Goal: Information Seeking & Learning: Learn about a topic

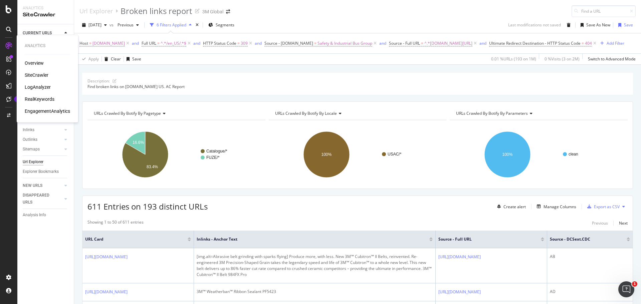
click at [42, 99] on div "RealKeywords" at bounding box center [40, 99] width 30 height 7
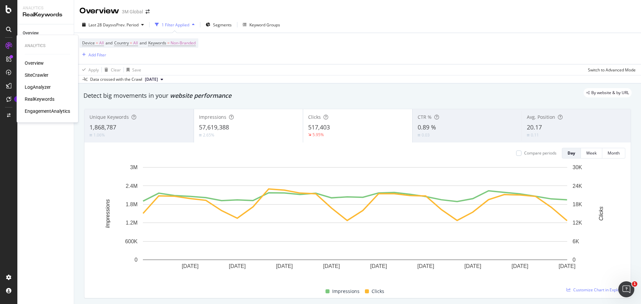
click at [39, 99] on div "RealKeywords" at bounding box center [40, 99] width 30 height 7
click at [49, 93] on div "Keywords Explorer" at bounding box center [39, 94] width 33 height 7
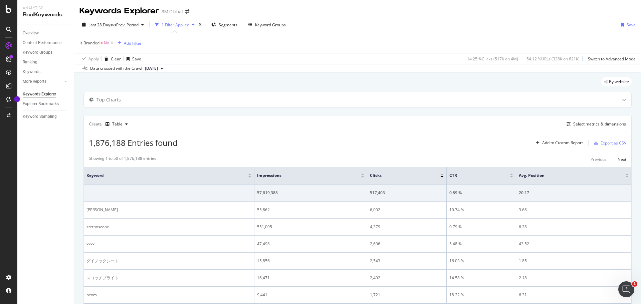
drag, startPoint x: 618, startPoint y: 0, endPoint x: 454, endPoint y: 20, distance: 165.2
click at [427, 20] on div "Last 28 Days vs Prev. Period 1 Filter Applied Segments Keyword Groups Save" at bounding box center [357, 25] width 567 height 13
click at [427, 122] on div "Select metrics & dimensions" at bounding box center [600, 124] width 53 height 6
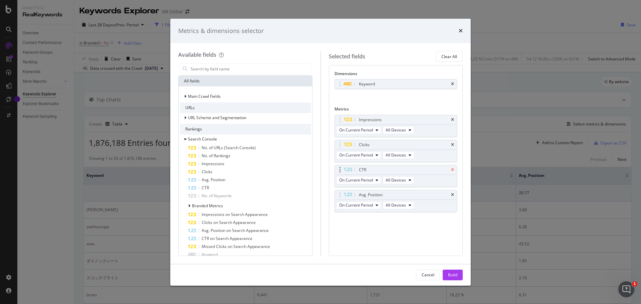
click at [427, 170] on icon "times" at bounding box center [452, 170] width 3 height 4
click at [221, 68] on input "modal" at bounding box center [250, 69] width 121 height 10
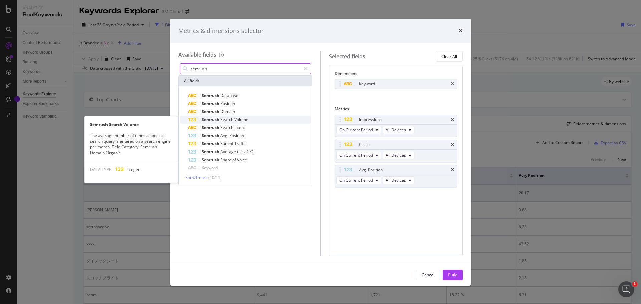
type input "semrush"
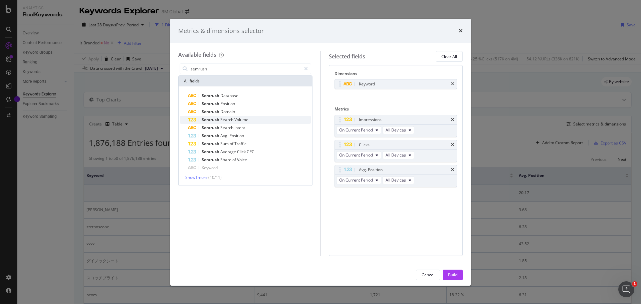
click at [246, 120] on span "Volume" at bounding box center [242, 120] width 14 height 6
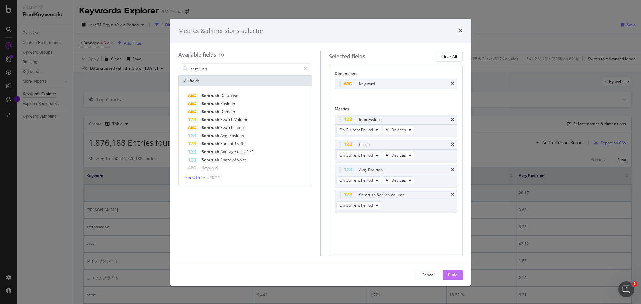
click at [427, 184] on div "Build" at bounding box center [452, 275] width 9 height 6
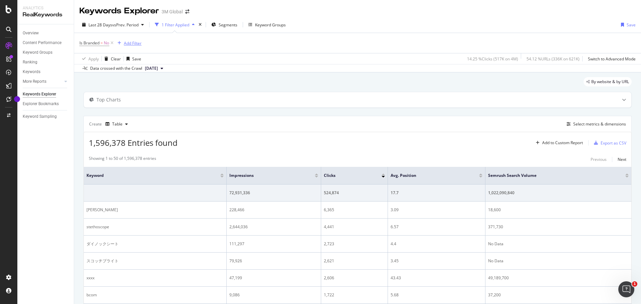
click at [128, 43] on div "Add Filter" at bounding box center [133, 43] width 18 height 6
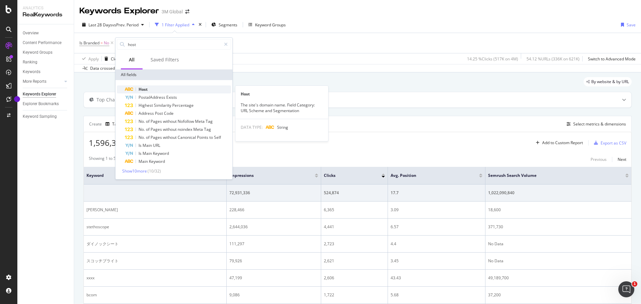
type input "host"
click at [144, 90] on span "Host" at bounding box center [143, 90] width 9 height 6
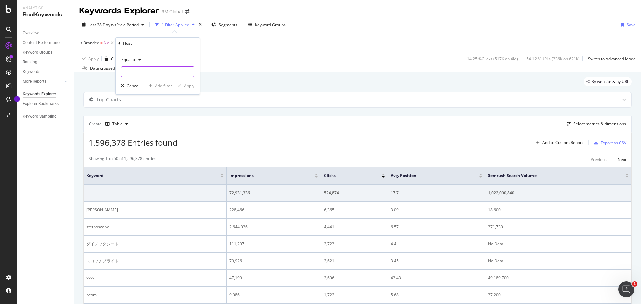
click at [147, 71] on input "text" at bounding box center [157, 71] width 73 height 11
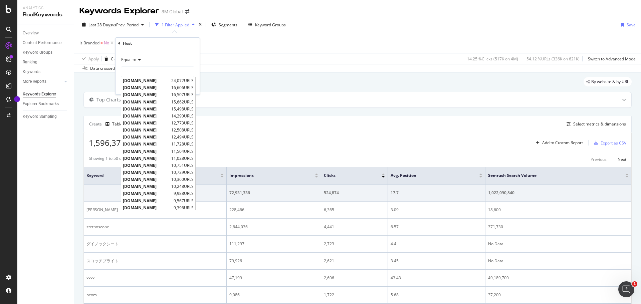
click at [145, 95] on span "[DOMAIN_NAME]" at bounding box center [146, 95] width 47 height 6
type input "[DOMAIN_NAME]"
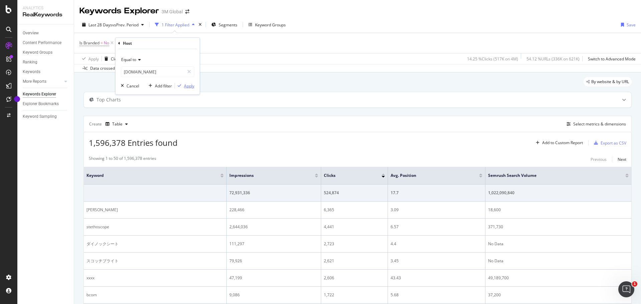
click at [186, 85] on div "Apply" at bounding box center [189, 86] width 10 height 6
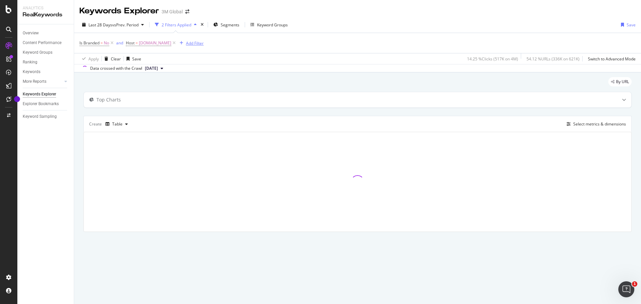
click at [186, 43] on div "Add Filter" at bounding box center [195, 43] width 18 height 6
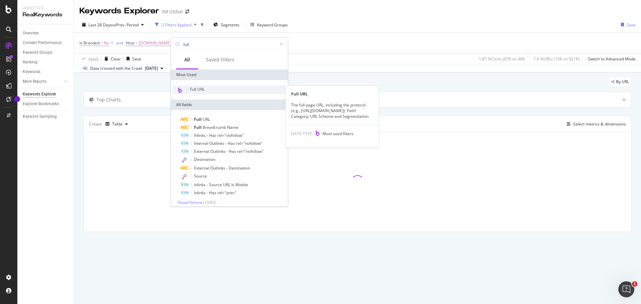
type input "full"
click at [211, 88] on div "Full URL" at bounding box center [229, 90] width 114 height 9
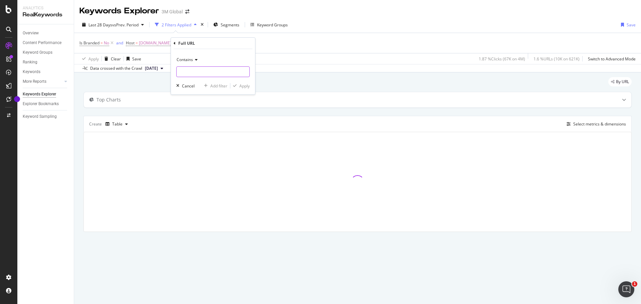
click at [203, 71] on input "text" at bounding box center [213, 71] width 73 height 11
type input "/en_US/"
click at [247, 86] on div "Apply" at bounding box center [245, 86] width 10 height 6
click at [248, 43] on div "Add Filter" at bounding box center [257, 43] width 18 height 6
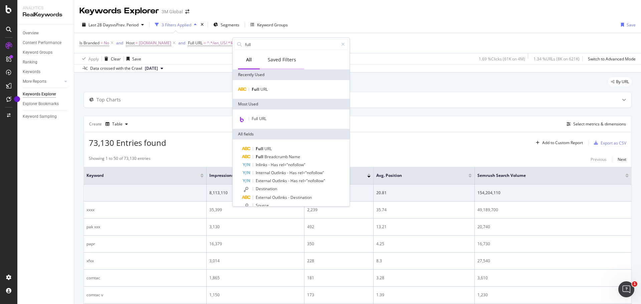
type input "u"
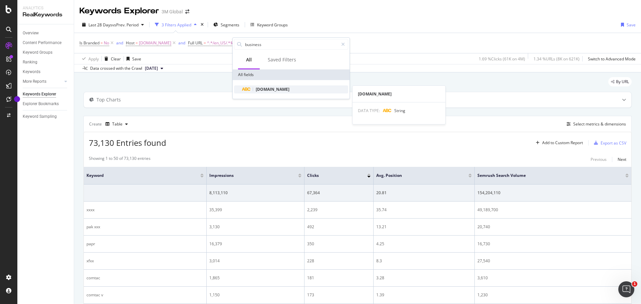
type input "business"
click at [277, 89] on span "[DOMAIN_NAME]" at bounding box center [273, 90] width 34 height 6
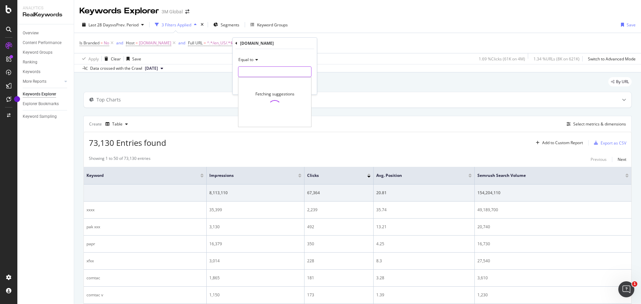
click at [271, 71] on input "text" at bounding box center [275, 71] width 73 height 11
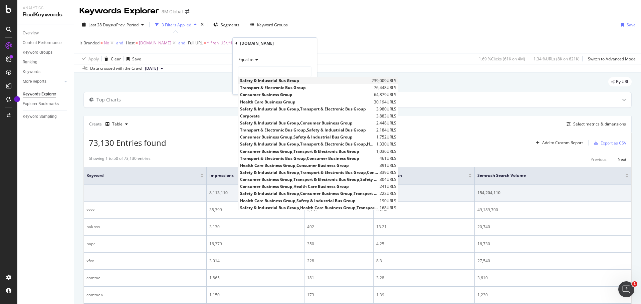
click at [269, 80] on span "Safety & Industrial Bus Group" at bounding box center [305, 81] width 130 height 6
type input "Safety & Industrial Bus Group"
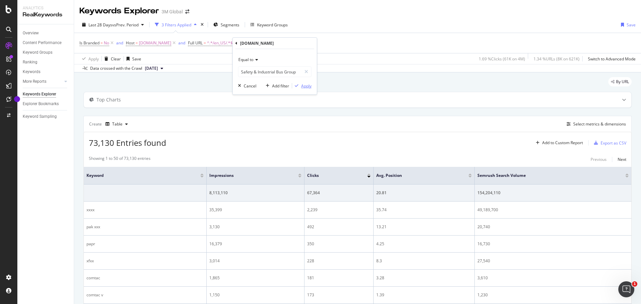
drag, startPoint x: 305, startPoint y: 86, endPoint x: 306, endPoint y: 82, distance: 4.3
click at [305, 86] on div "Apply" at bounding box center [306, 86] width 10 height 6
click at [270, 137] on div "27,779 Entries found Add to Custom Report Export as CSV" at bounding box center [358, 140] width 548 height 16
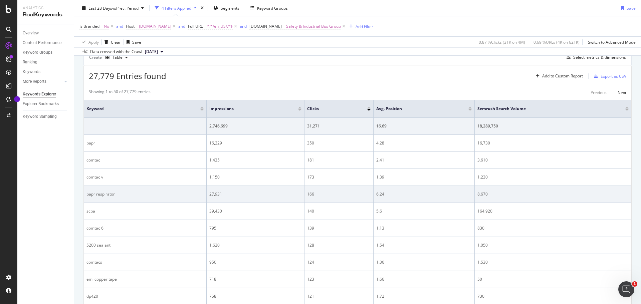
scroll to position [100, 0]
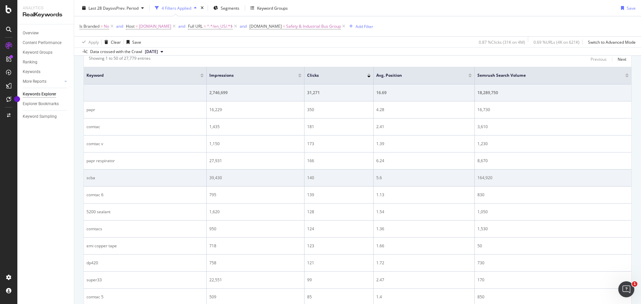
click at [90, 177] on div "scba" at bounding box center [145, 178] width 117 height 6
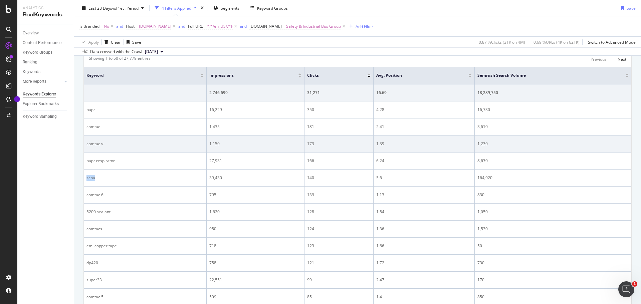
copy div "scba"
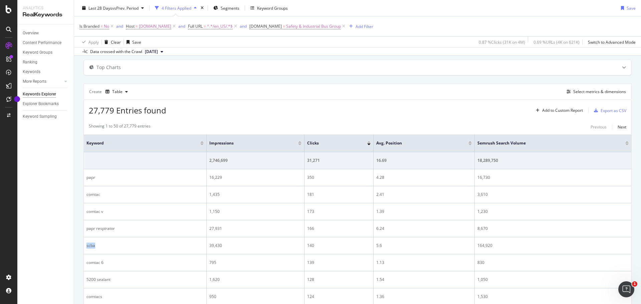
scroll to position [0, 0]
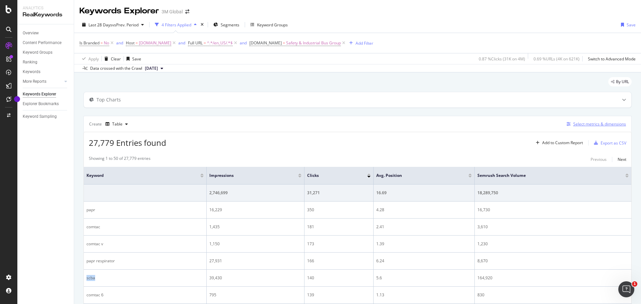
click at [427, 125] on div "Select metrics & dimensions" at bounding box center [600, 124] width 53 height 6
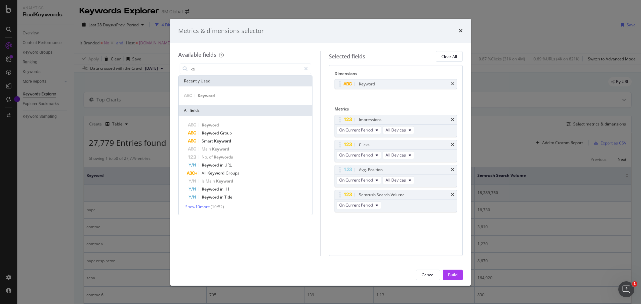
type input "k"
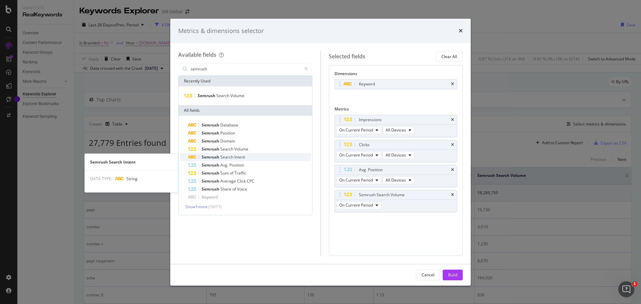
type input "semrush"
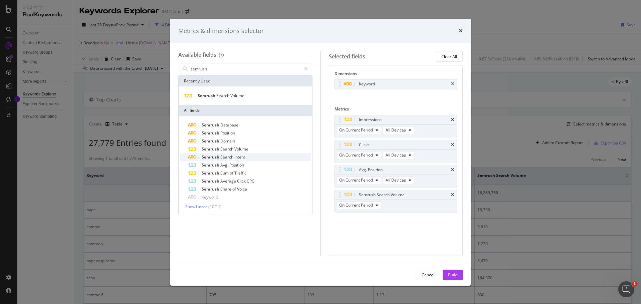
click at [249, 158] on div "Semrush Search Intent" at bounding box center [249, 157] width 123 height 8
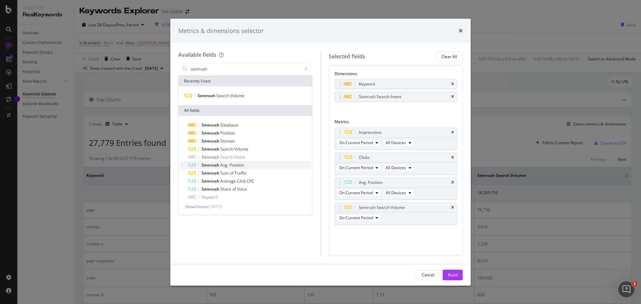
click at [247, 166] on div "Semrush Avg. Position" at bounding box center [249, 165] width 123 height 8
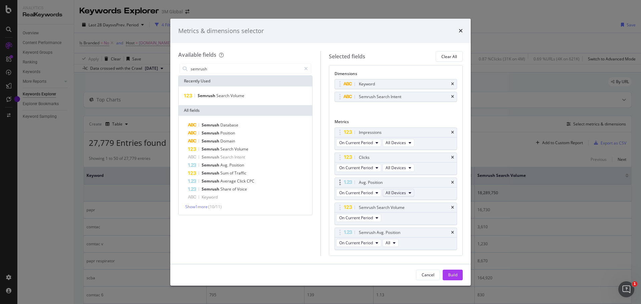
scroll to position [17, 0]
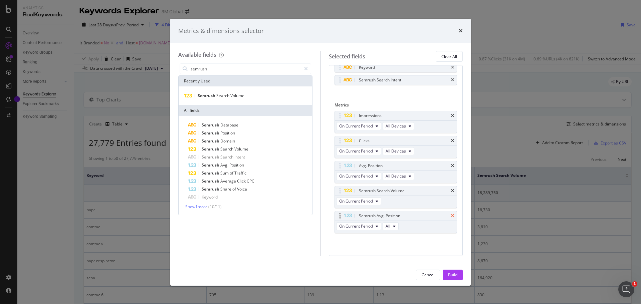
click at [427, 184] on icon "times" at bounding box center [452, 216] width 3 height 4
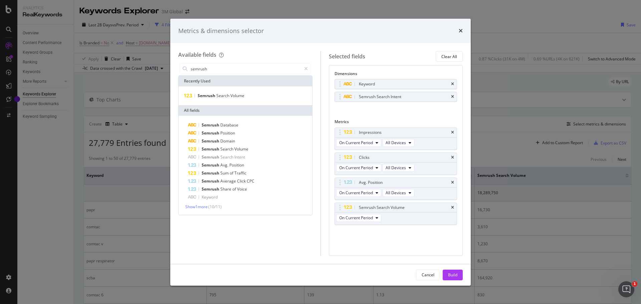
scroll to position [0, 0]
click at [221, 141] on span "Domain" at bounding box center [227, 141] width 15 height 6
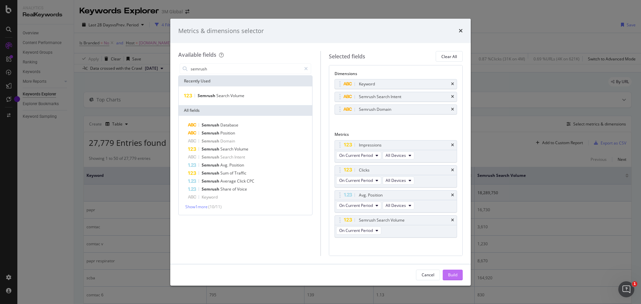
click at [427, 184] on div "Build" at bounding box center [452, 275] width 9 height 6
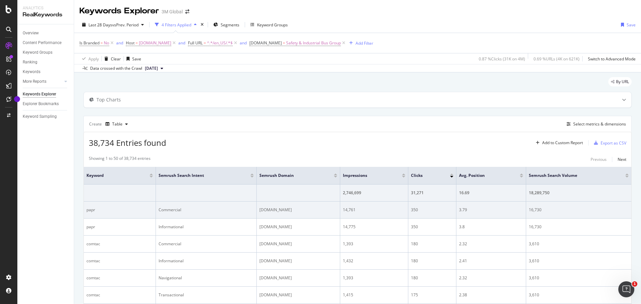
click at [92, 184] on div "papr" at bounding box center [120, 210] width 66 height 6
